Goal: Information Seeking & Learning: Learn about a topic

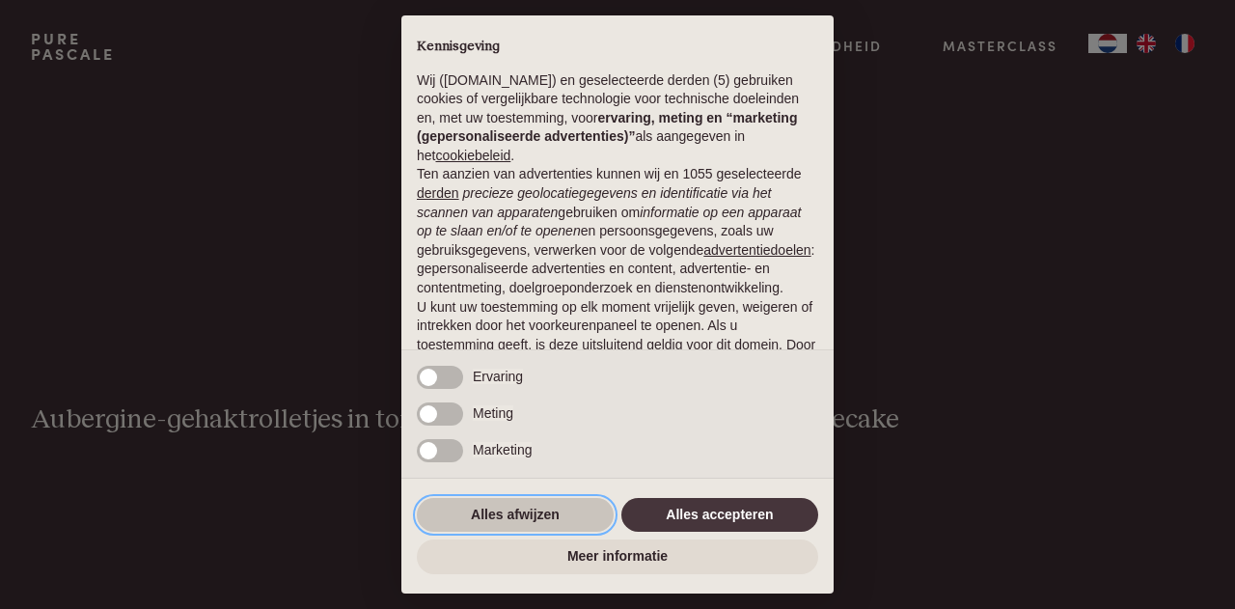
click at [508, 514] on button "Alles afwijzen" at bounding box center [515, 515] width 197 height 35
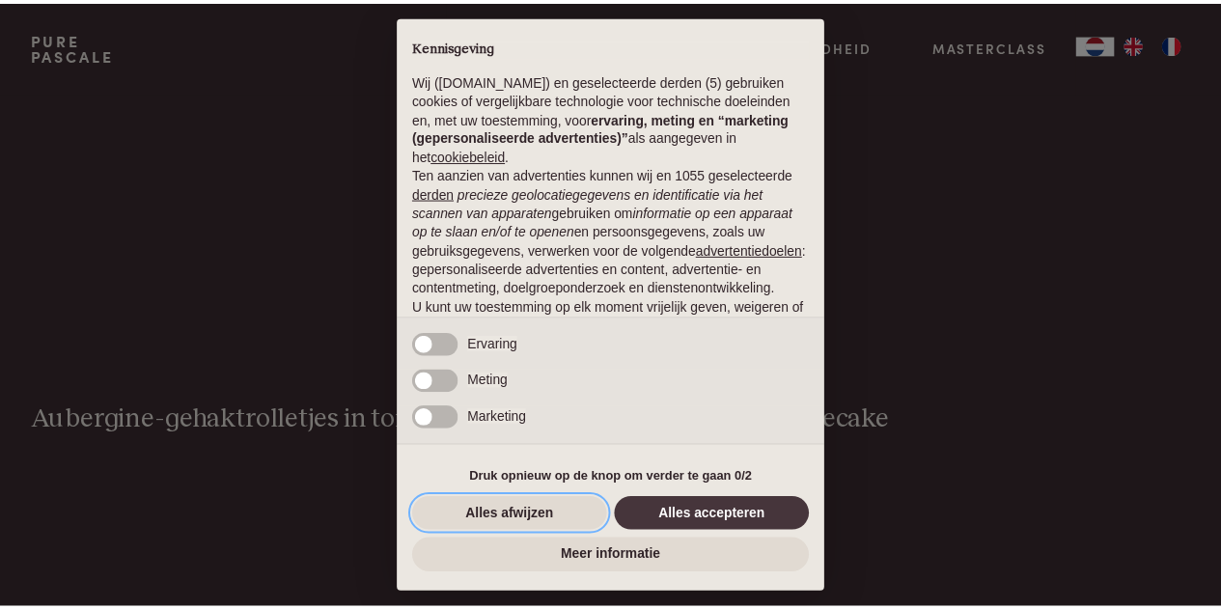
scroll to position [166, 0]
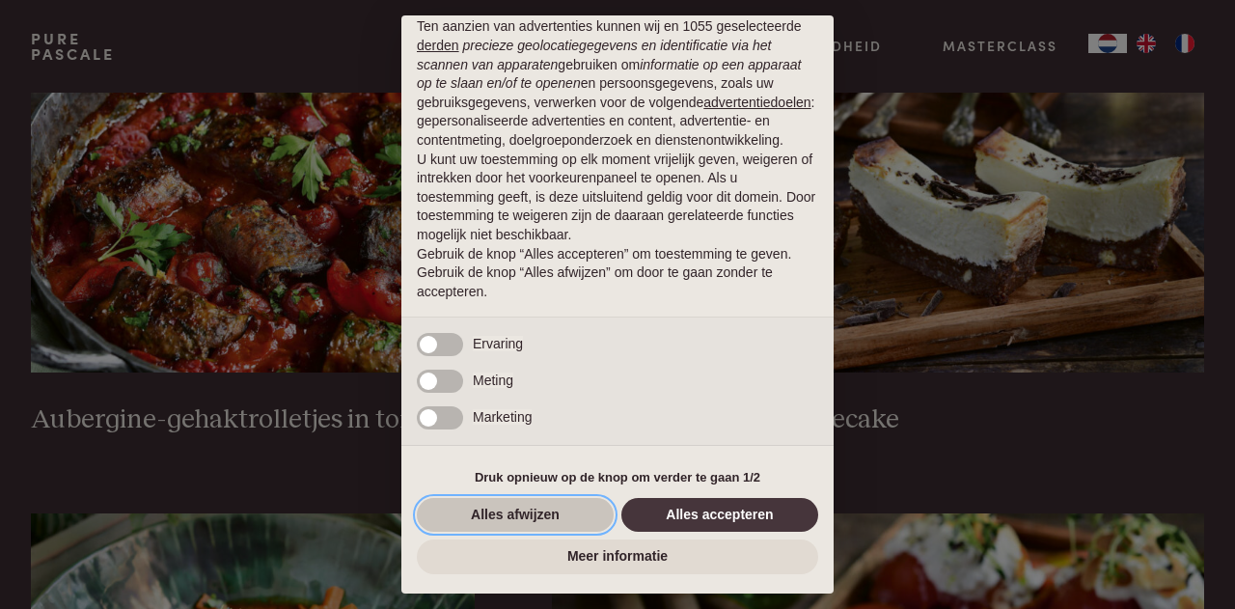
click at [548, 515] on button "Alles afwijzen" at bounding box center [515, 515] width 197 height 35
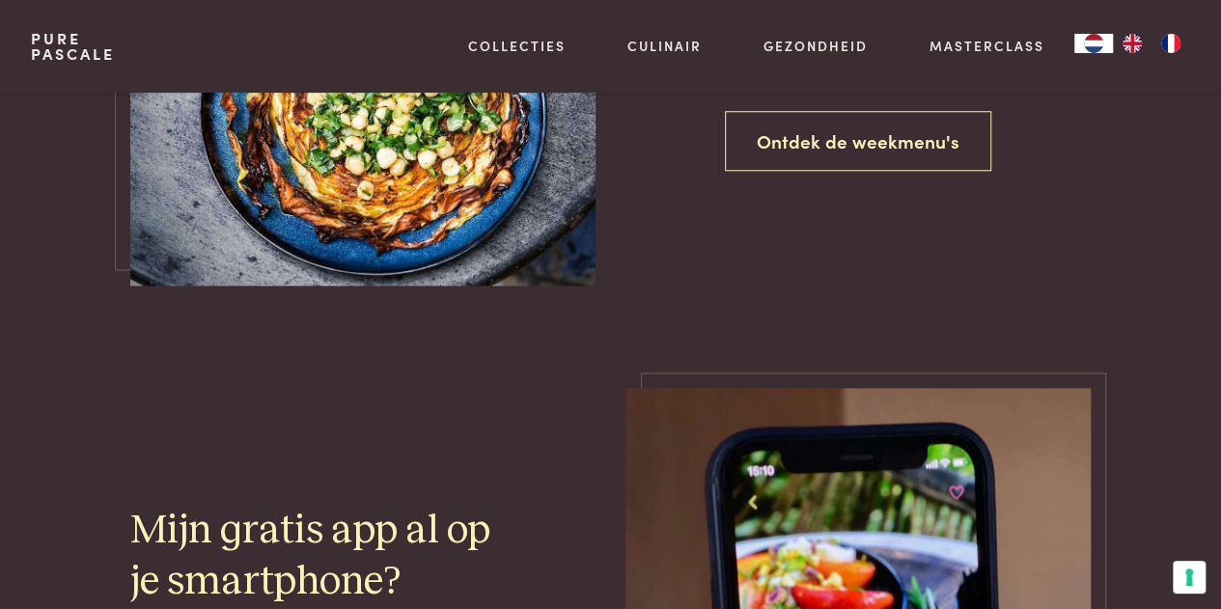
scroll to position [4439, 0]
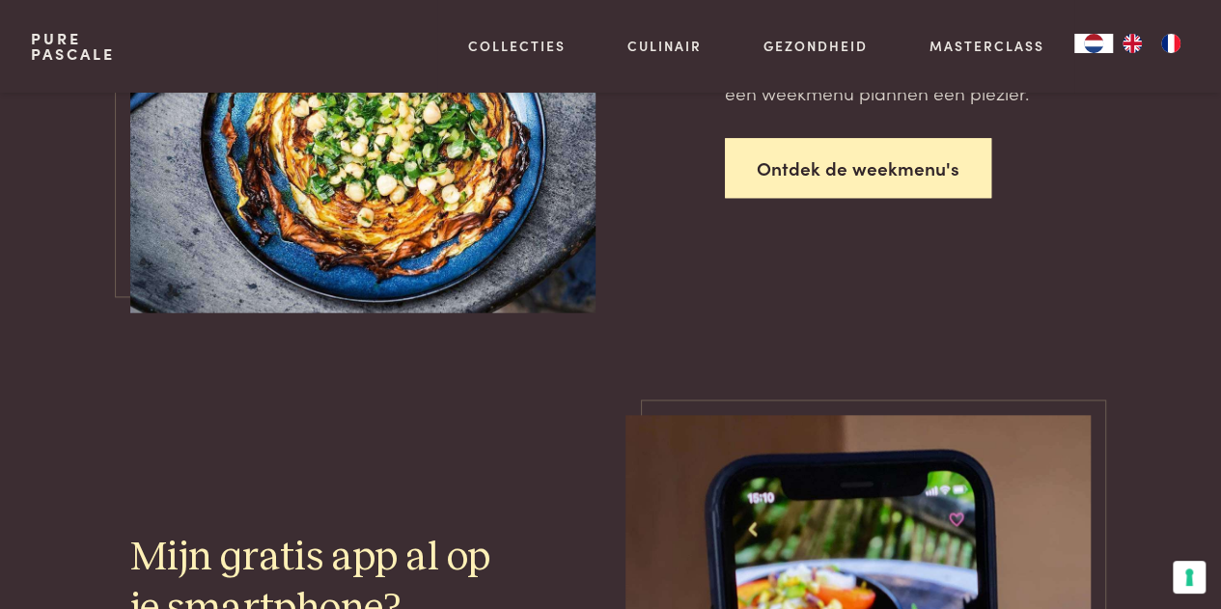
click at [796, 175] on link "Ontdek de weekmenu's" at bounding box center [858, 168] width 266 height 61
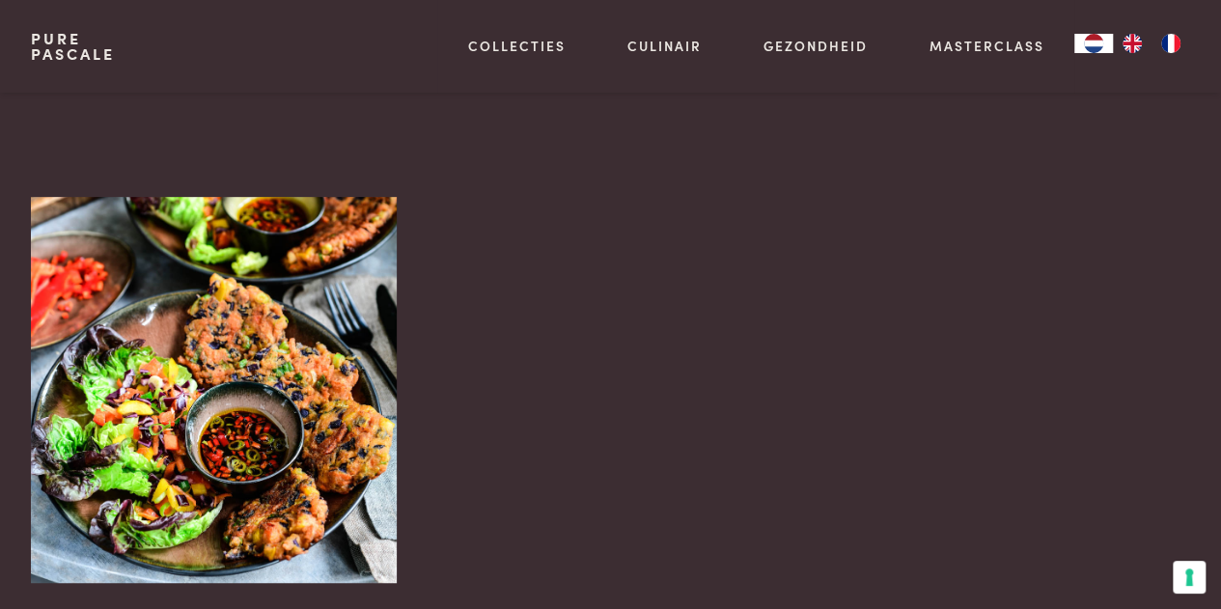
scroll to position [533, 0]
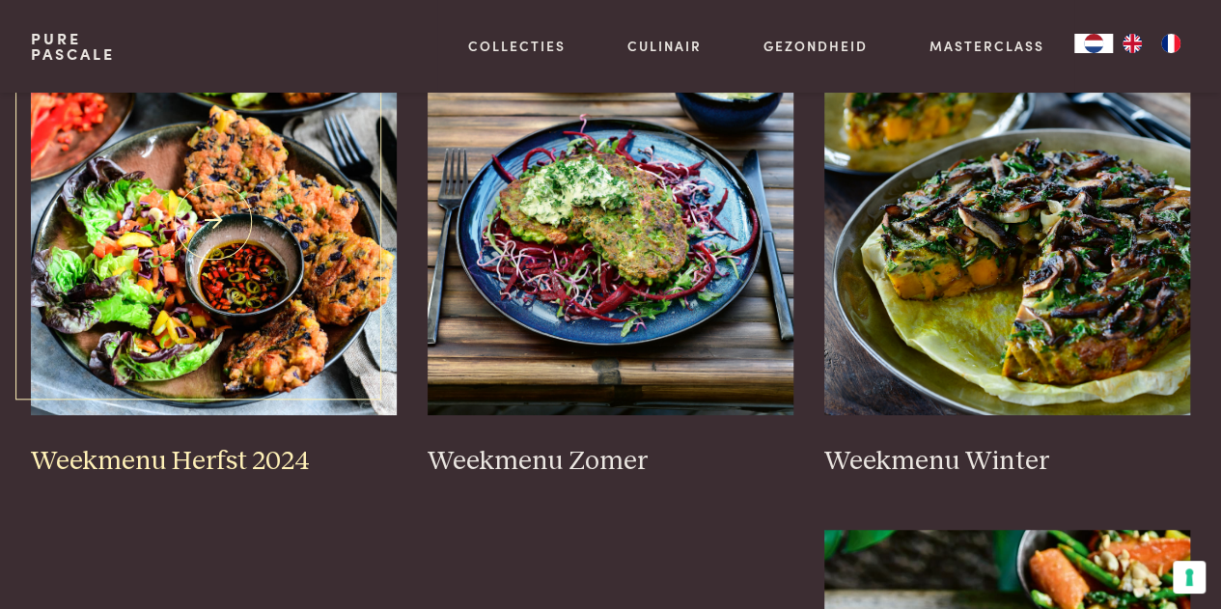
click at [240, 302] on img at bounding box center [214, 222] width 366 height 386
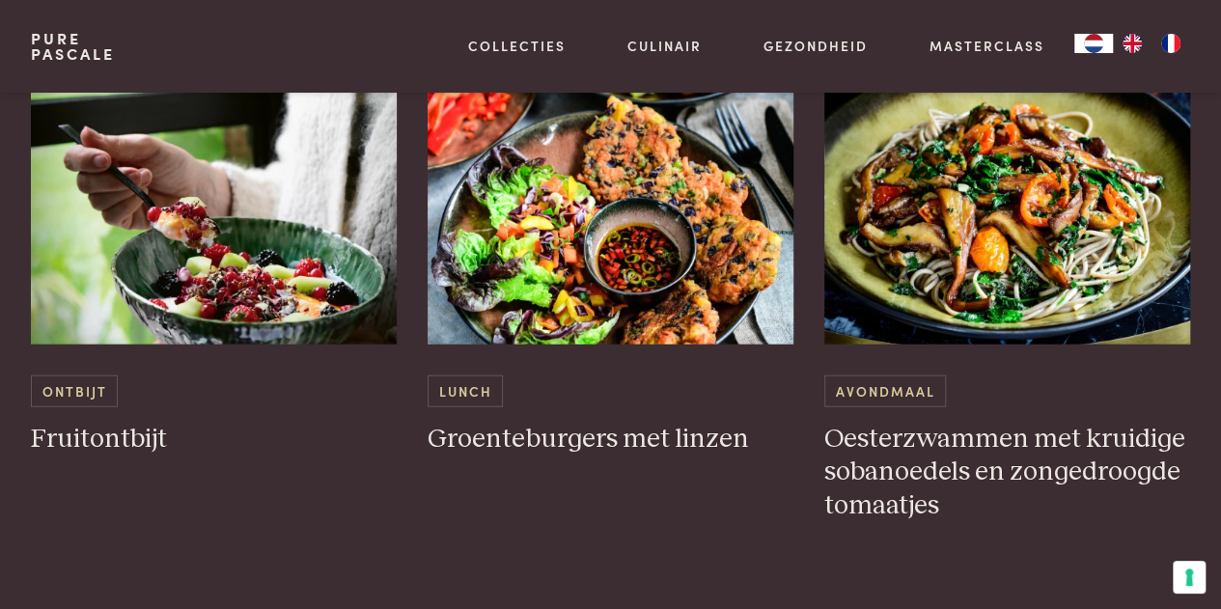
scroll to position [2135, 0]
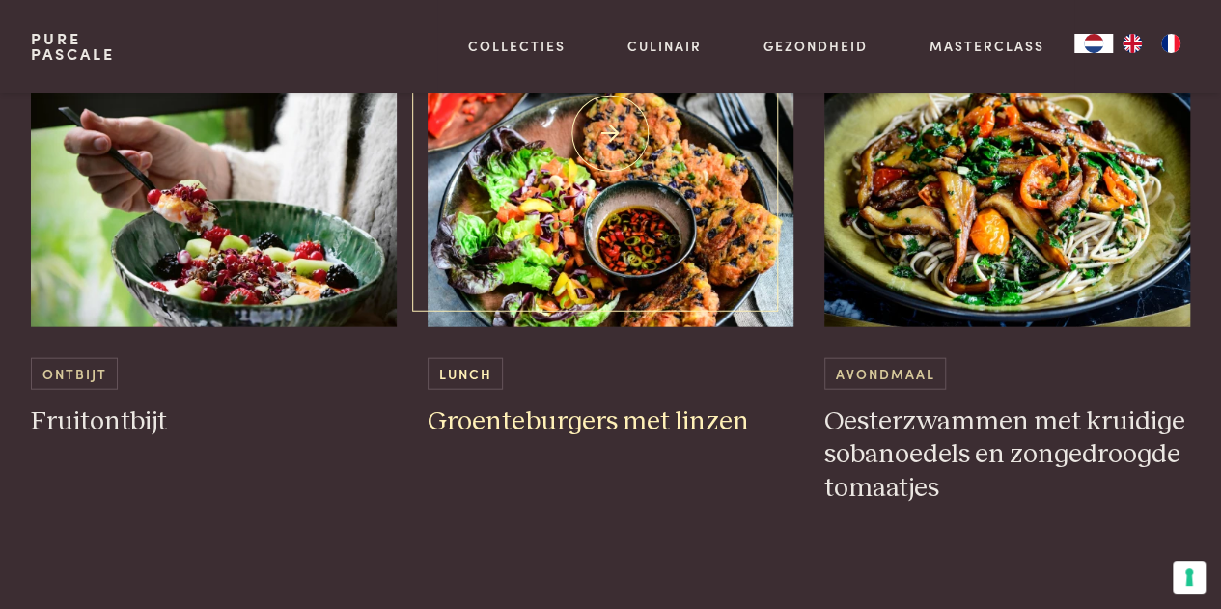
click at [594, 310] on img at bounding box center [610, 134] width 366 height 386
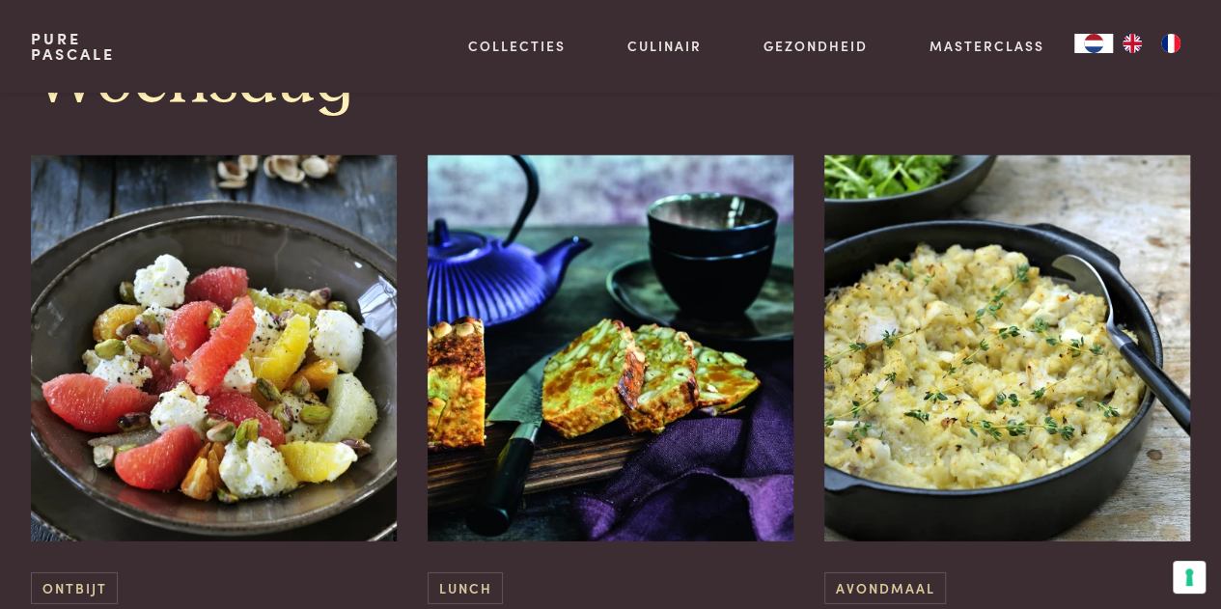
scroll to position [2907, 0]
